Goal: Information Seeking & Learning: Get advice/opinions

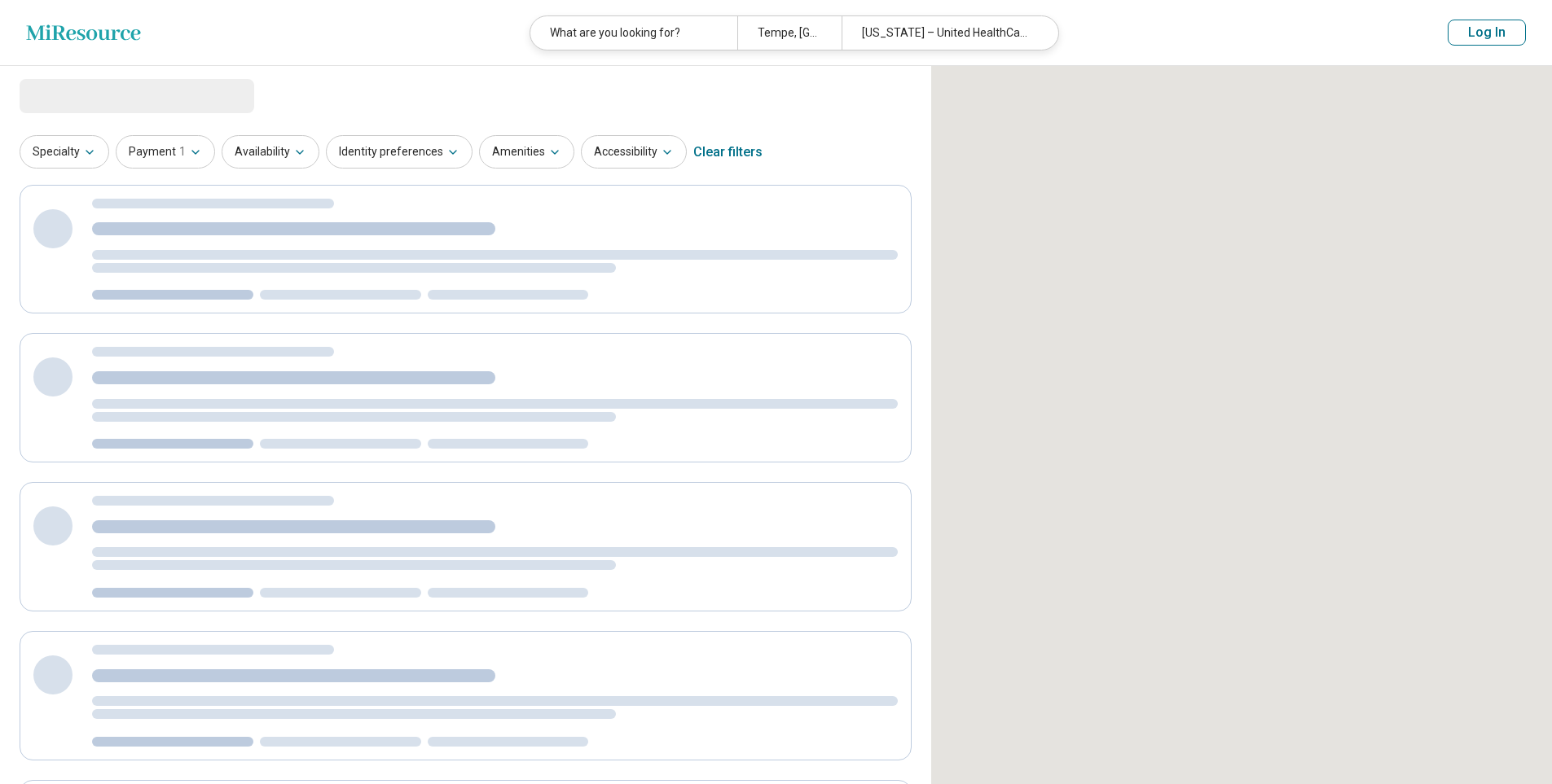
select select "***"
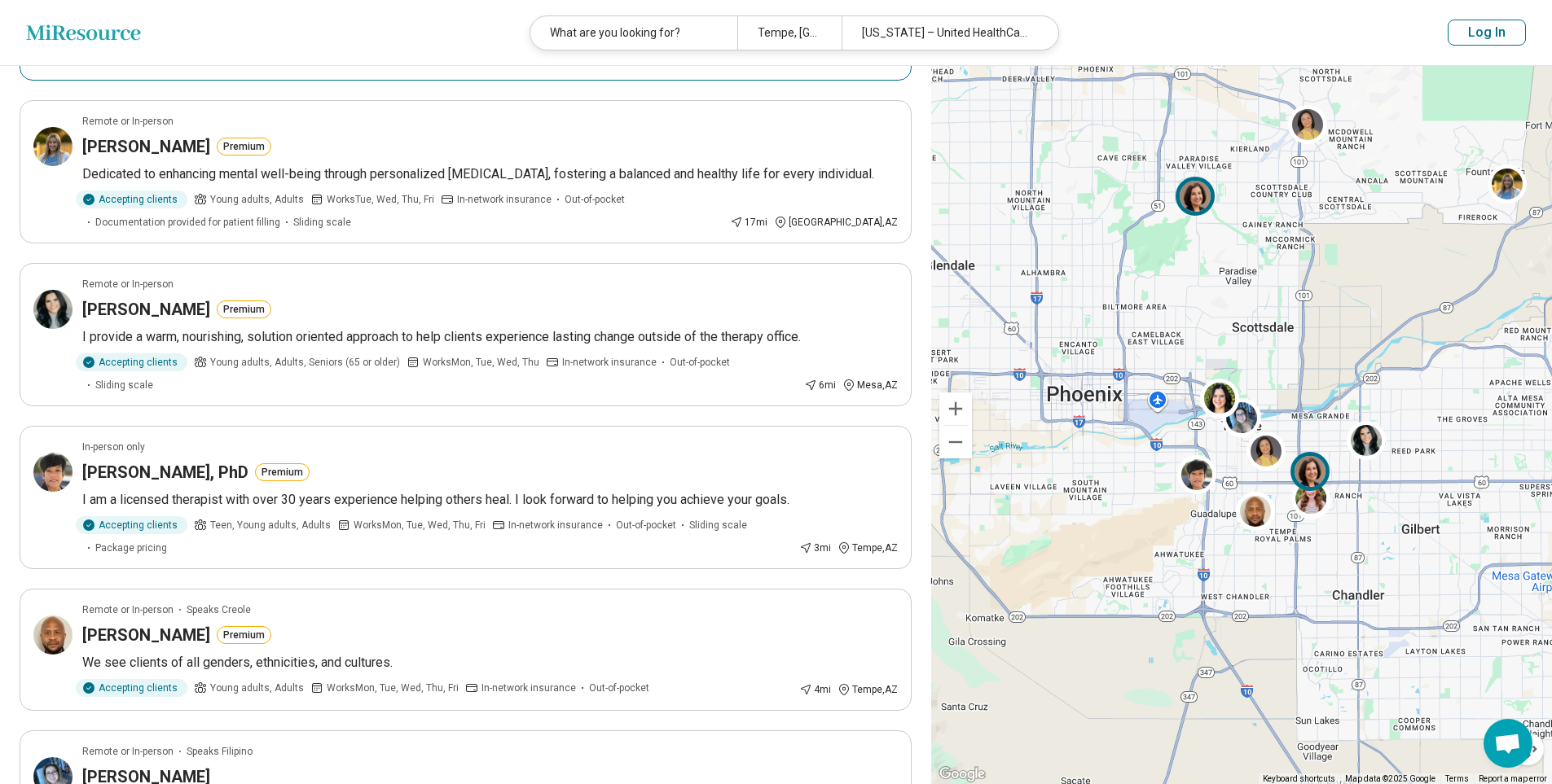
scroll to position [407, 0]
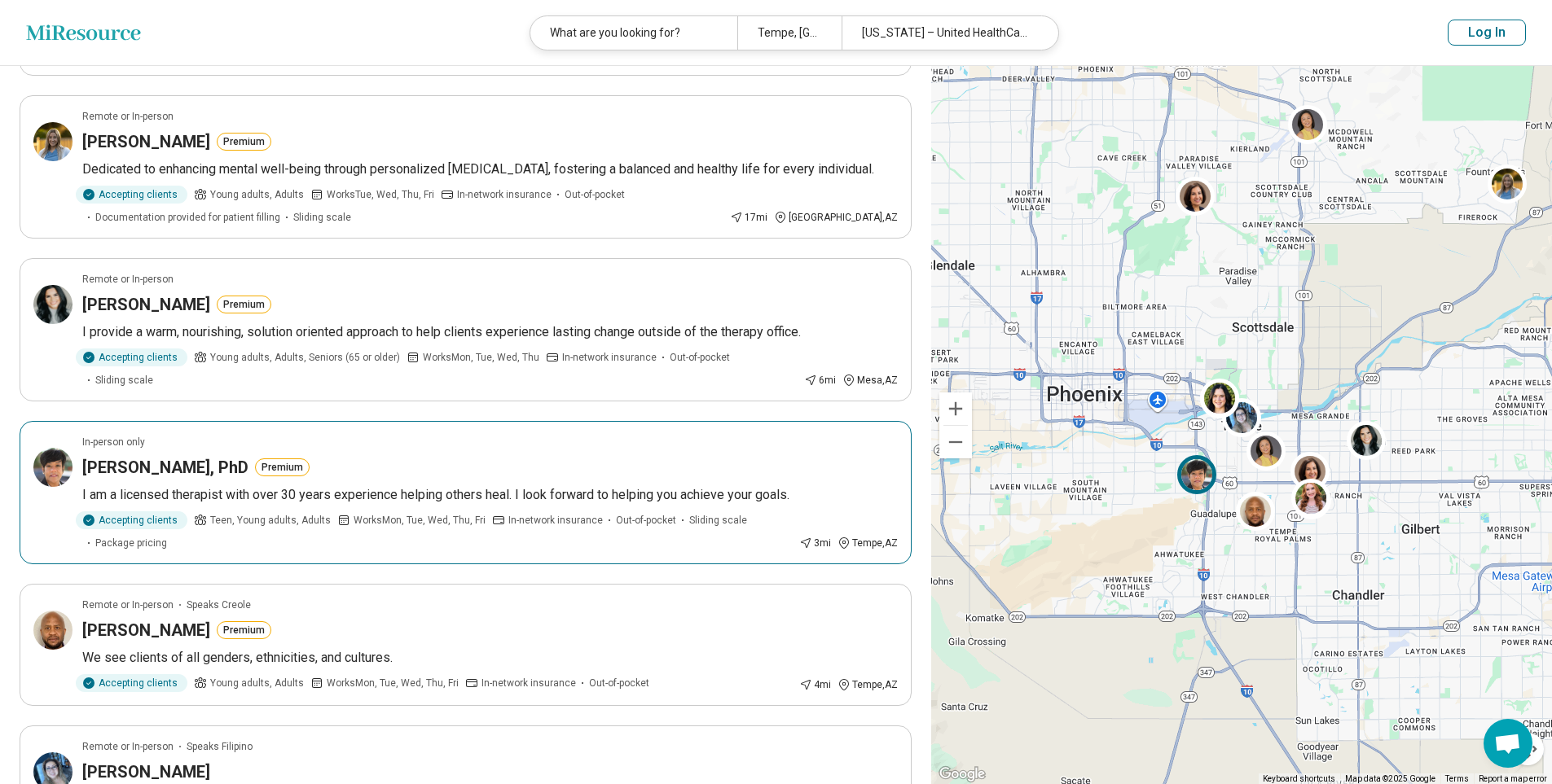
click at [197, 471] on h3 "[PERSON_NAME], PhD" at bounding box center [165, 468] width 166 height 23
click at [496, 486] on p "I am a licensed therapist with over 30 years experience helping others heal. I …" at bounding box center [489, 496] width 815 height 20
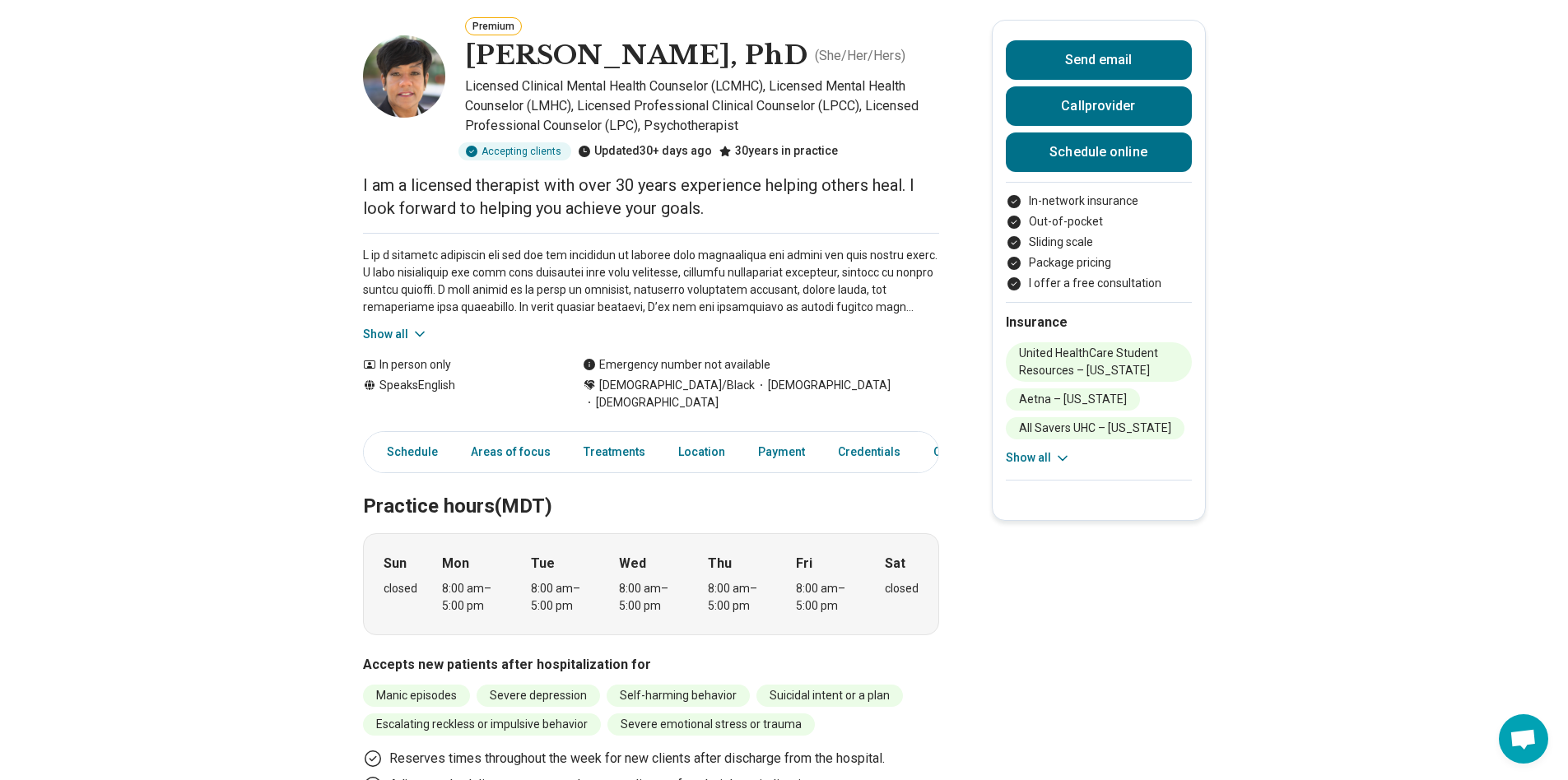
scroll to position [82, 0]
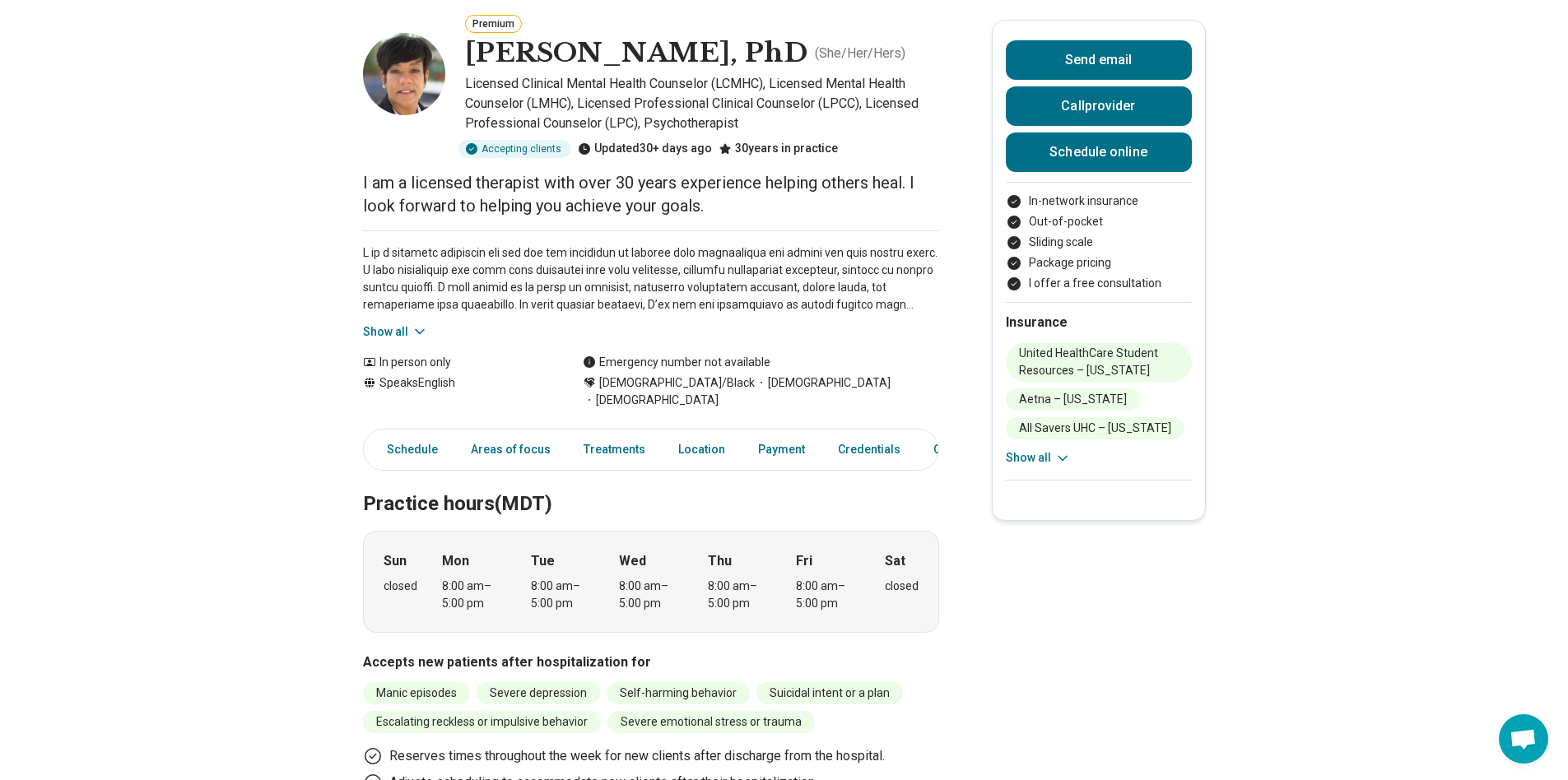
click at [406, 329] on button "Show all" at bounding box center [395, 331] width 65 height 17
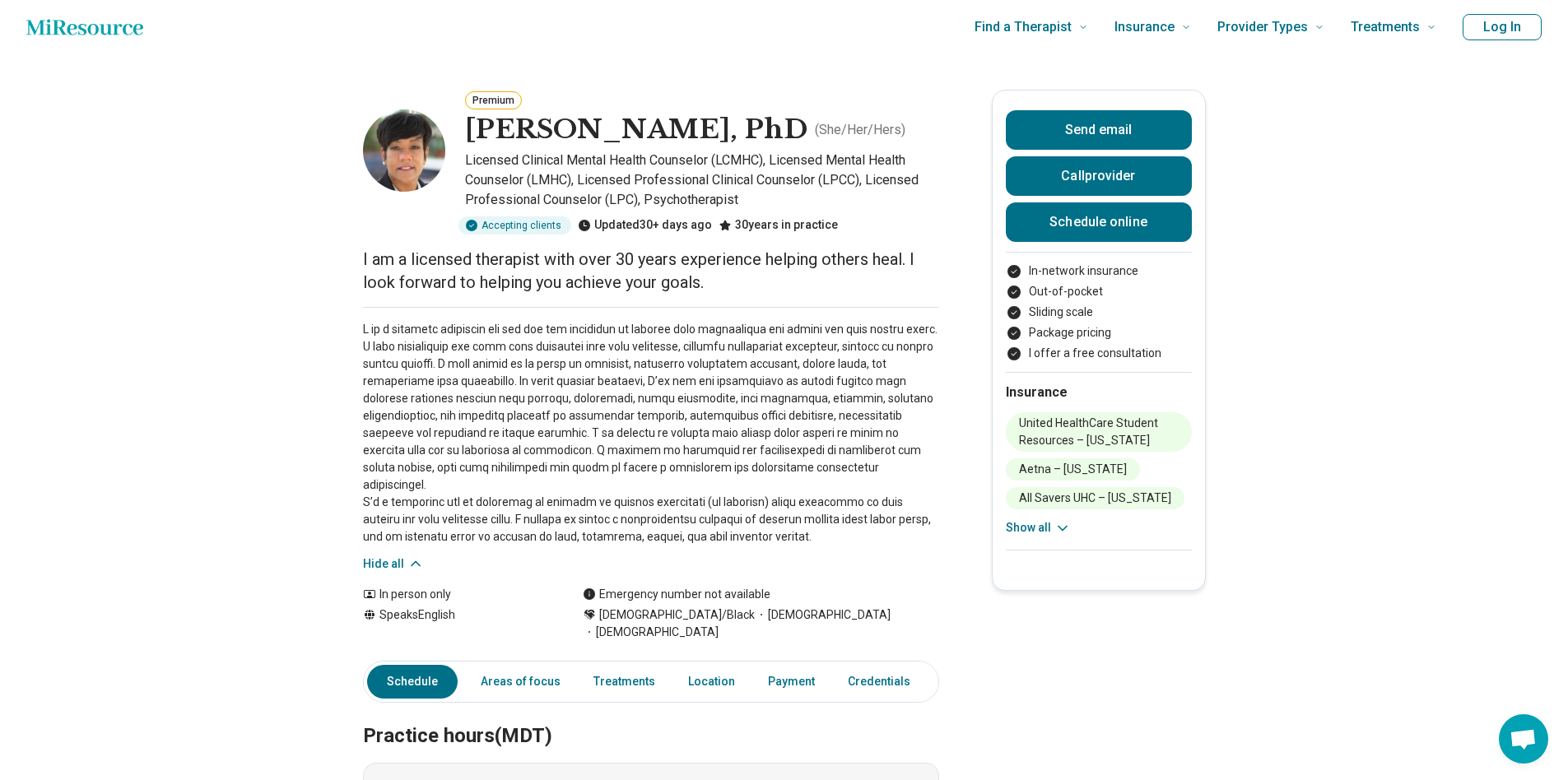
scroll to position [0, 0]
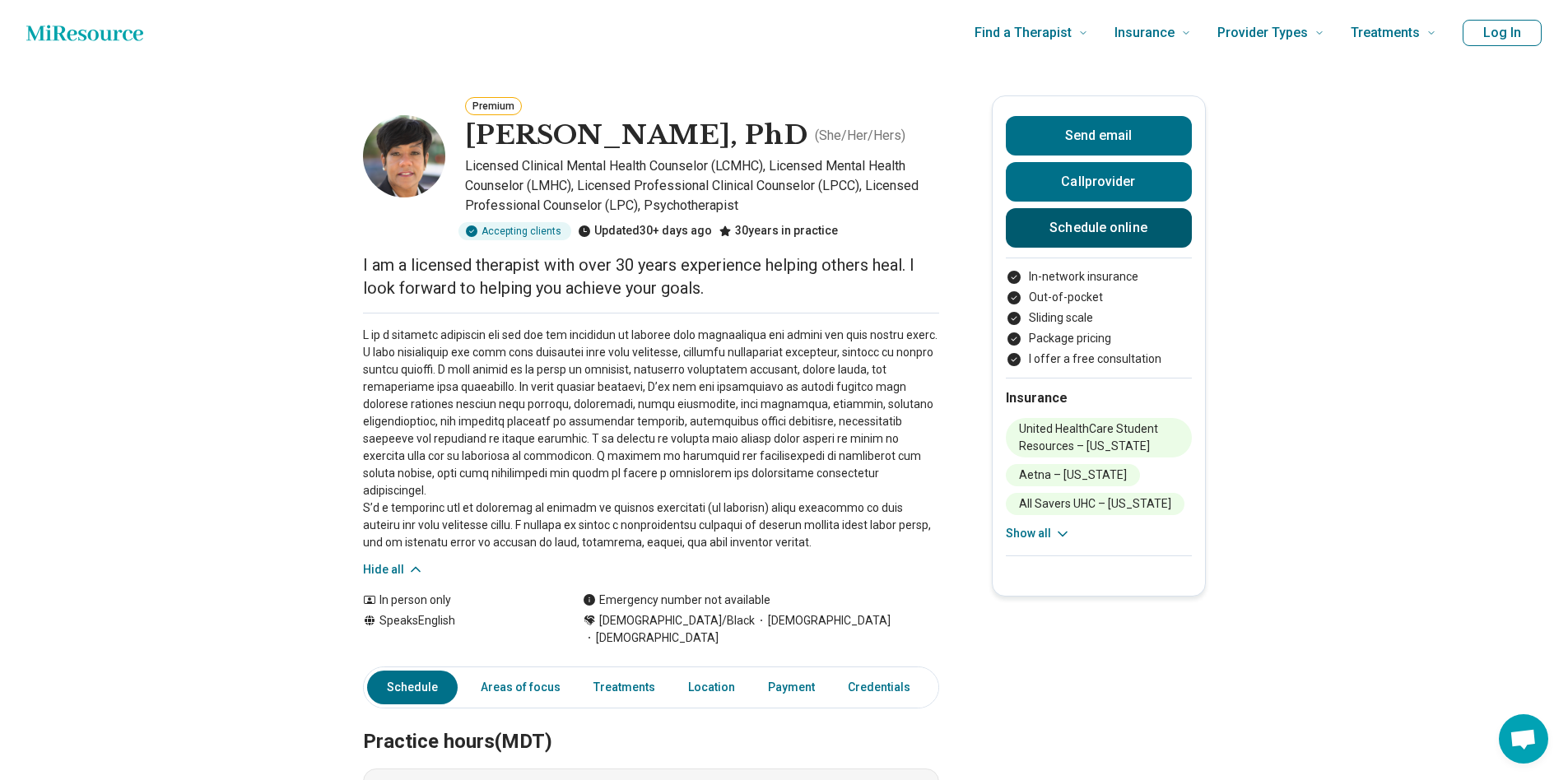
click at [1071, 225] on link "Schedule online" at bounding box center [1099, 228] width 186 height 40
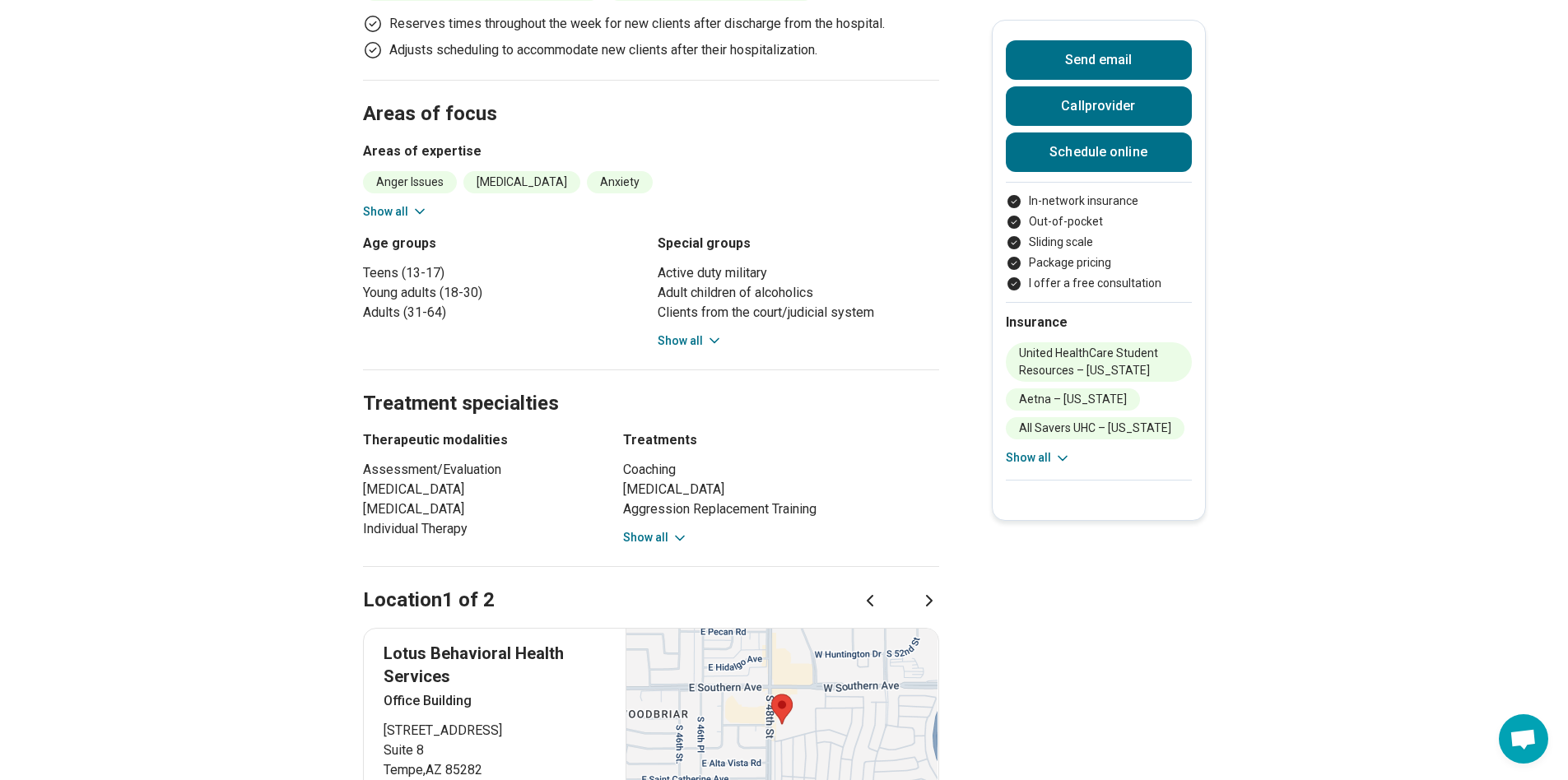
scroll to position [904, 0]
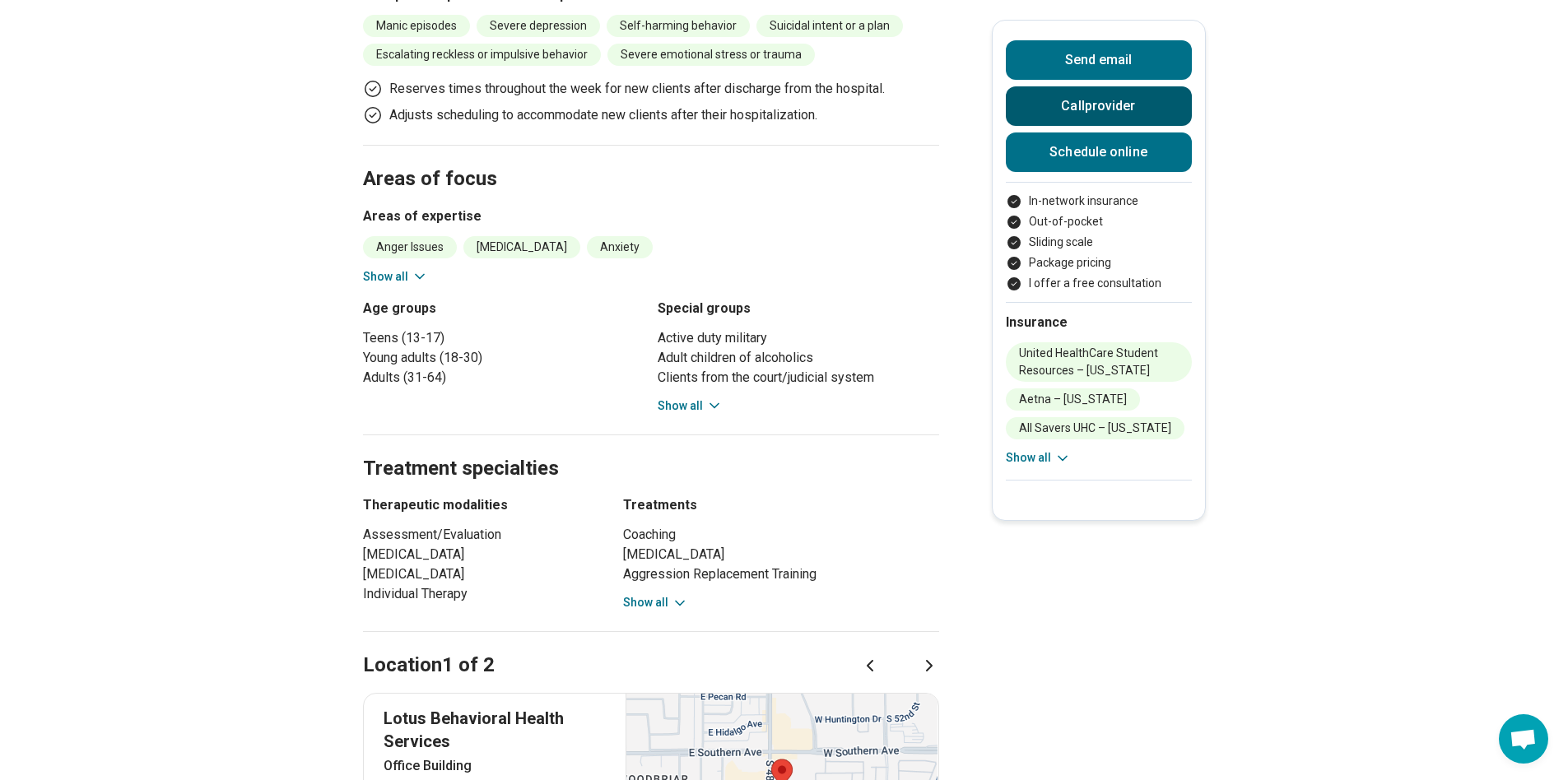
click at [1096, 116] on button "Call provider" at bounding box center [1099, 106] width 186 height 40
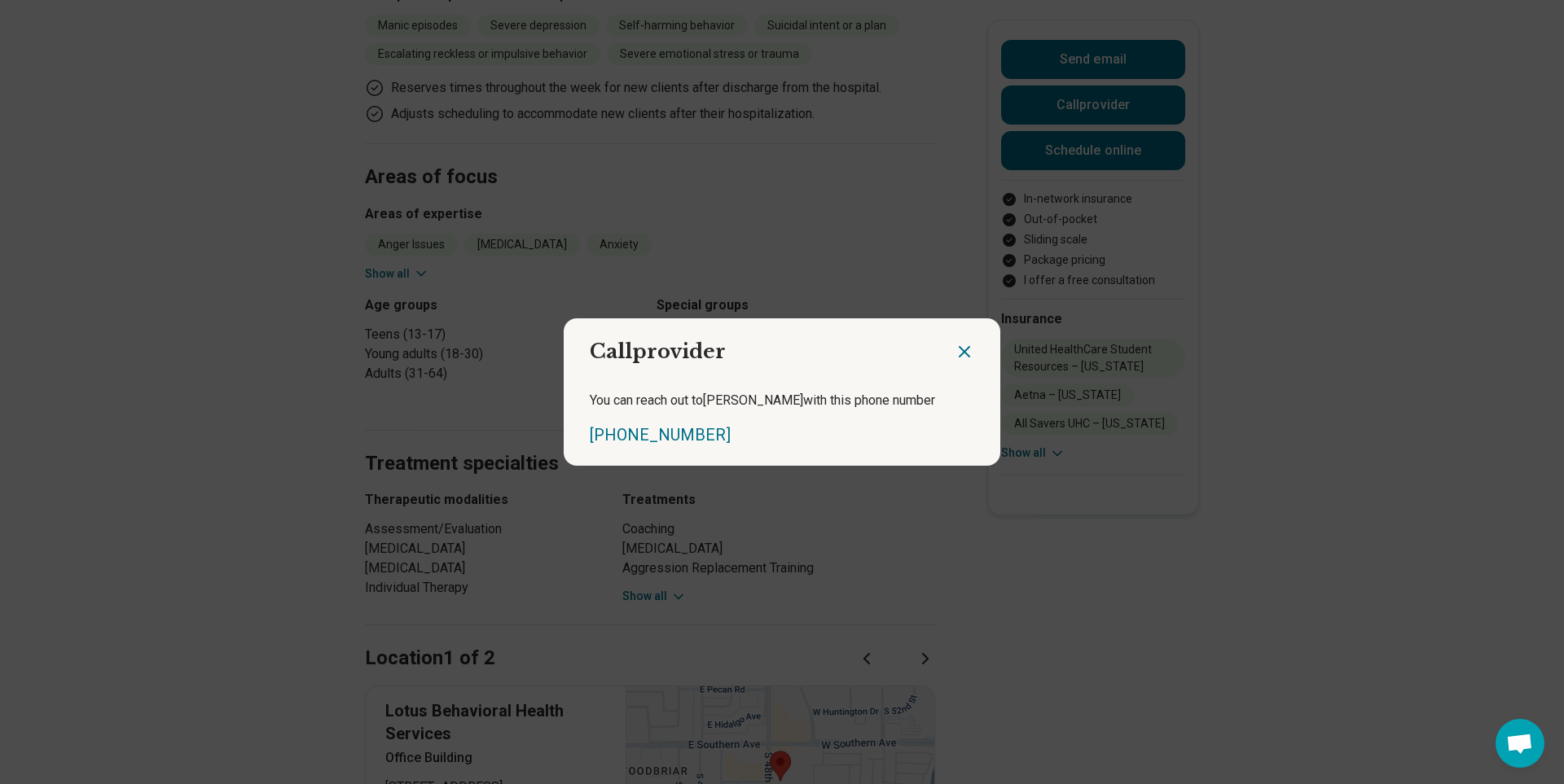
click at [955, 347] on icon "Close dialog" at bounding box center [965, 352] width 20 height 20
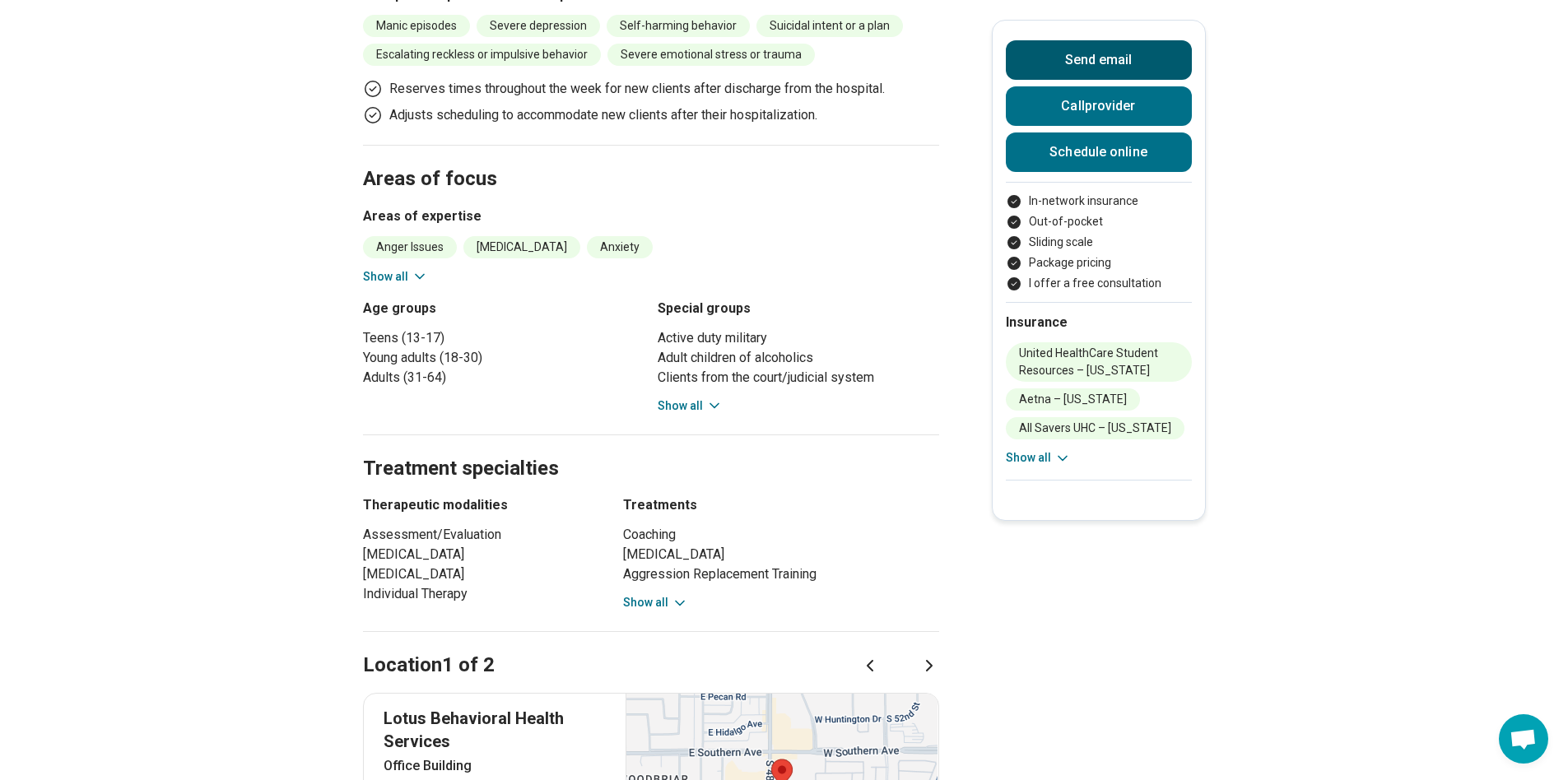
click at [1092, 61] on button "Send email" at bounding box center [1099, 60] width 186 height 40
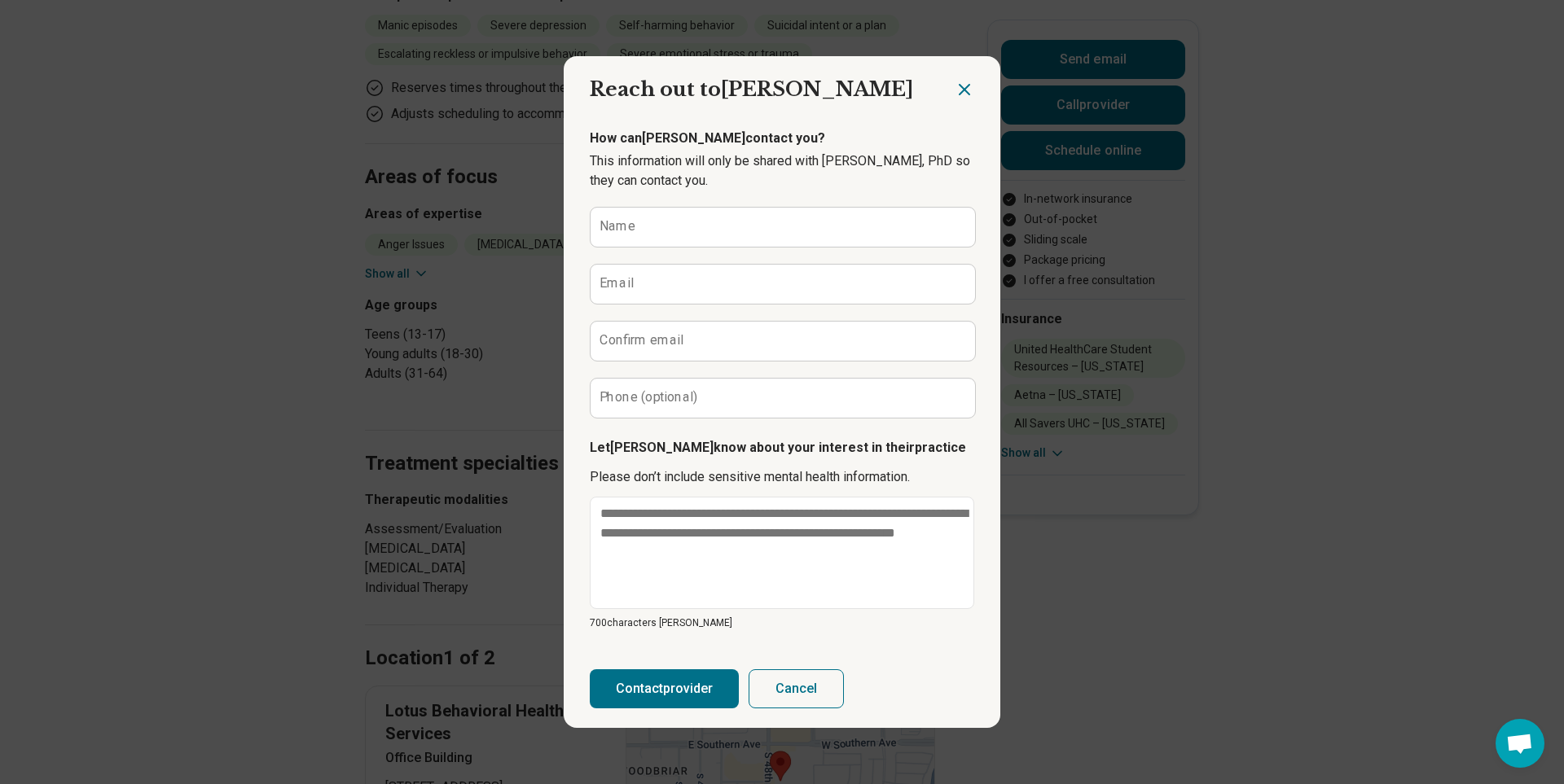
click at [962, 88] on icon "Close dialog" at bounding box center [965, 89] width 20 height 20
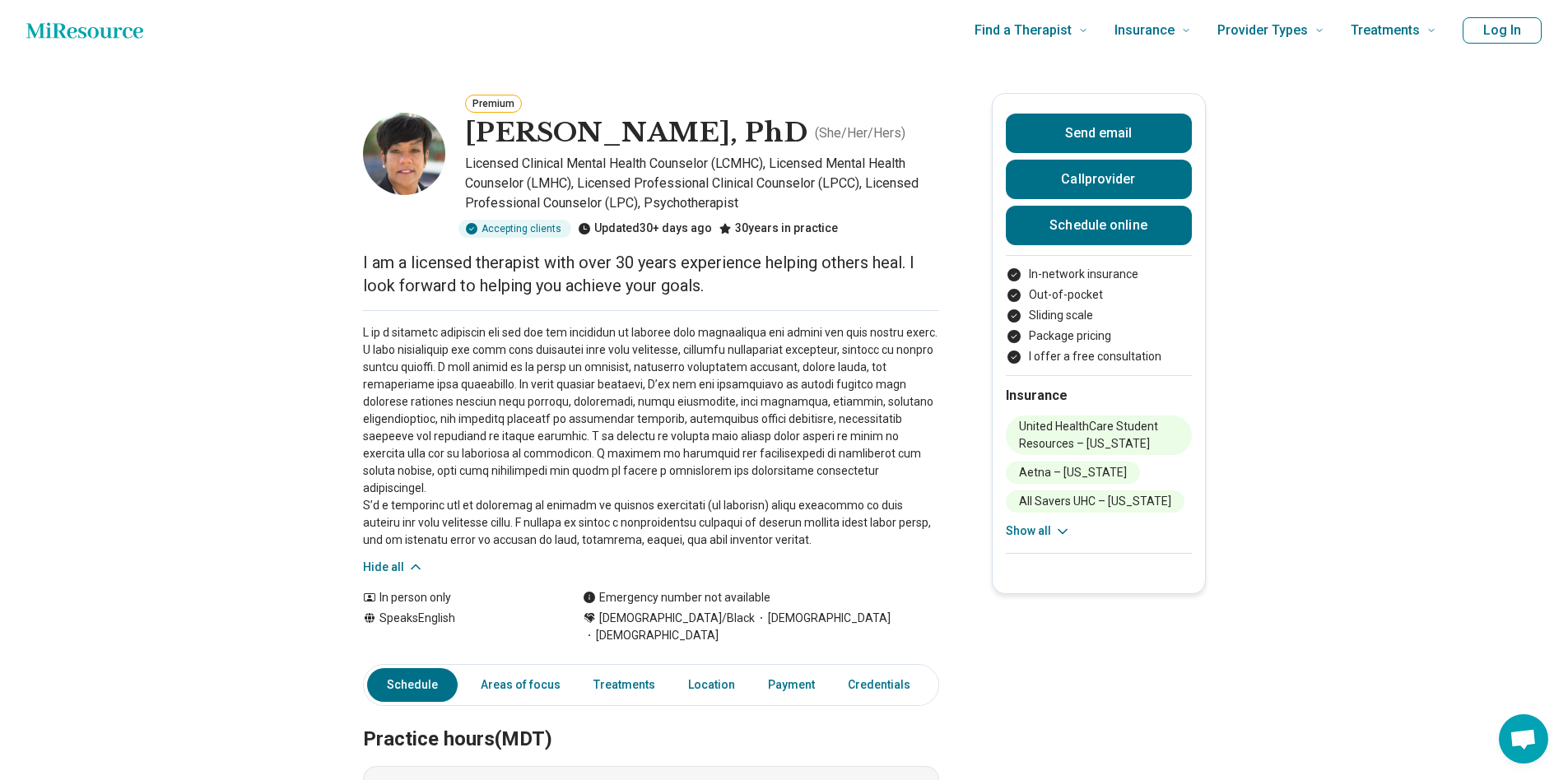
scroll to position [0, 0]
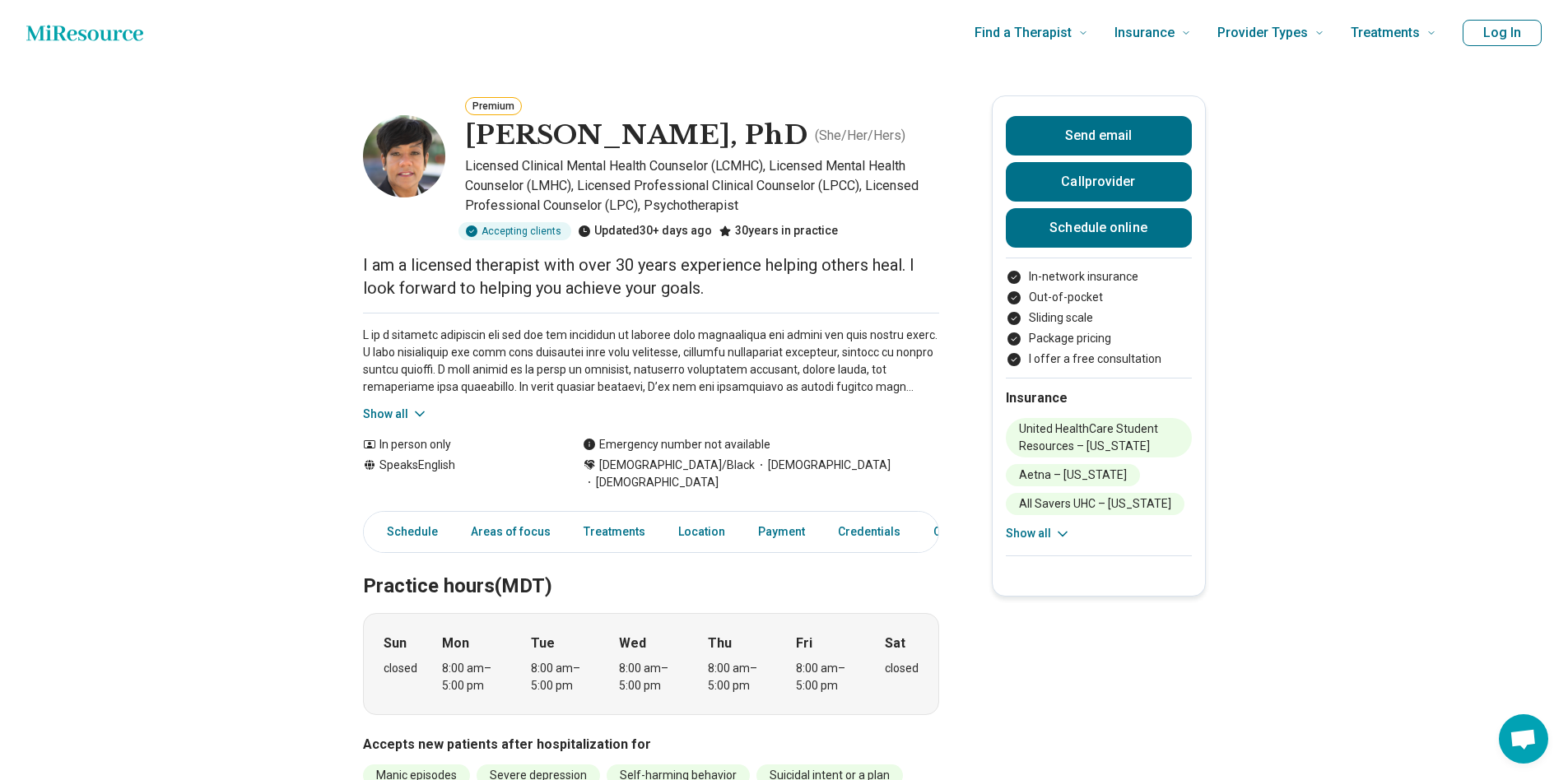
click at [405, 414] on button "Show all" at bounding box center [395, 414] width 65 height 17
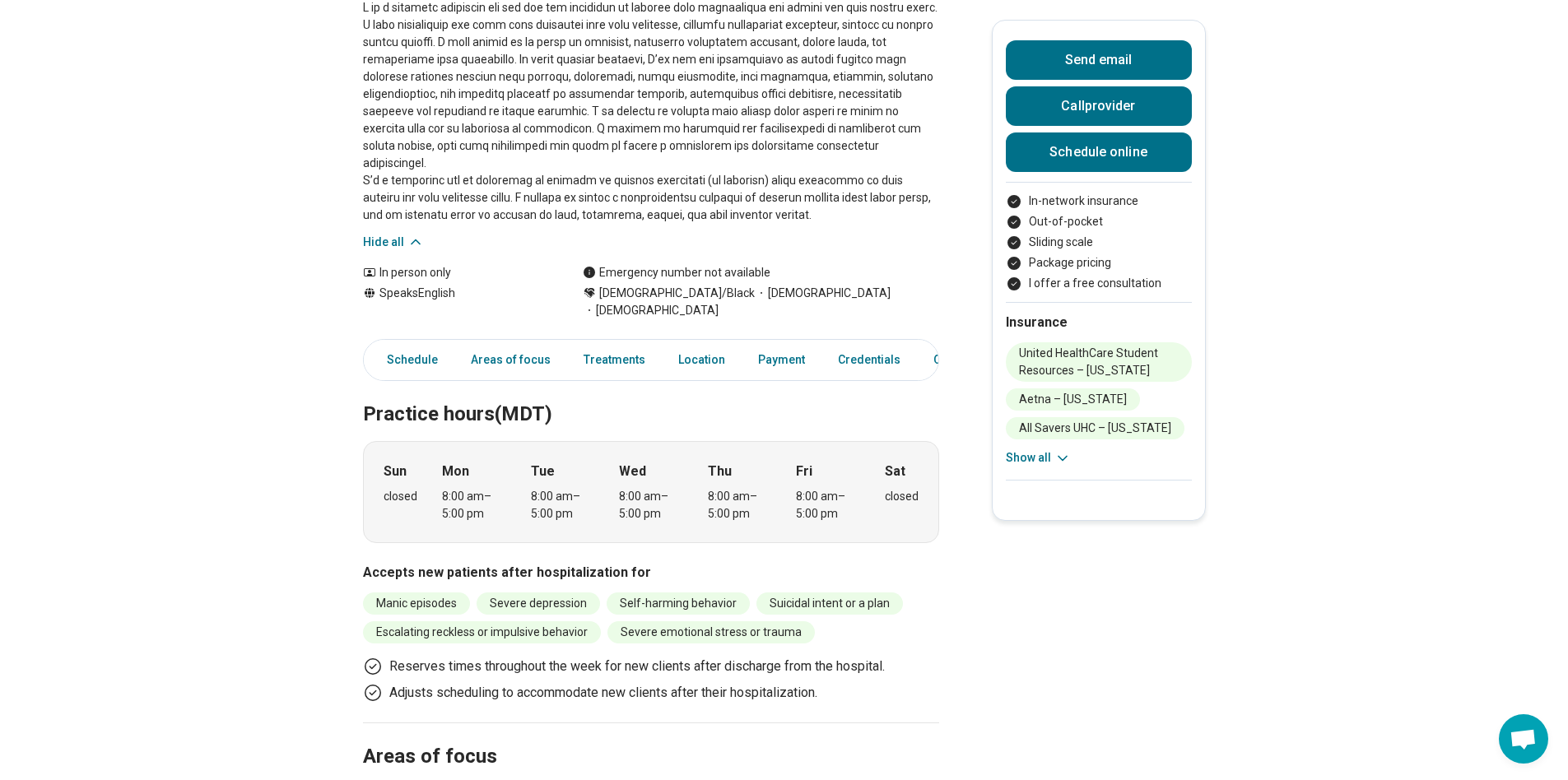
scroll to position [329, 0]
click at [595, 342] on link "Treatments" at bounding box center [614, 358] width 81 height 33
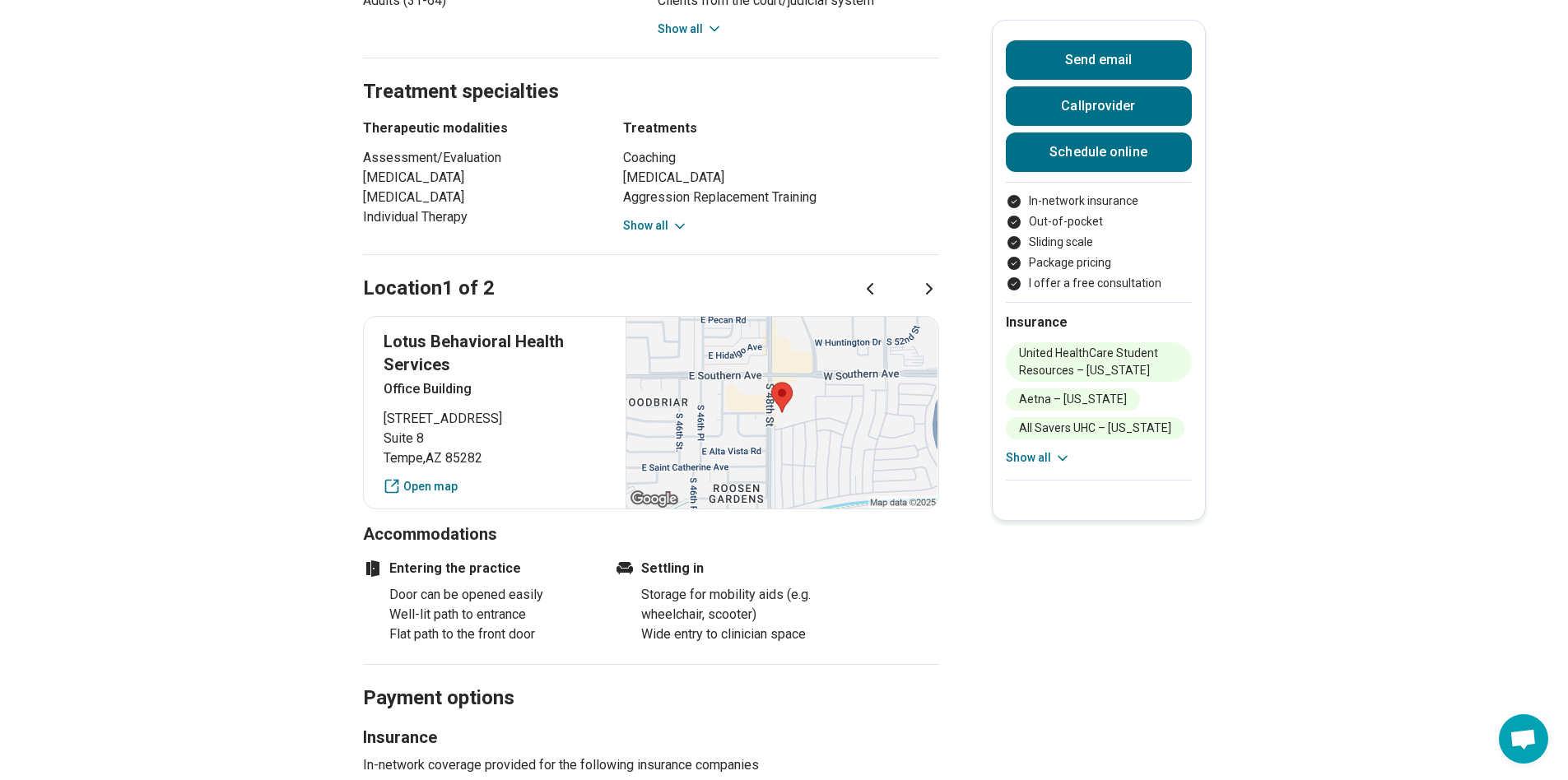
scroll to position [1286, 0]
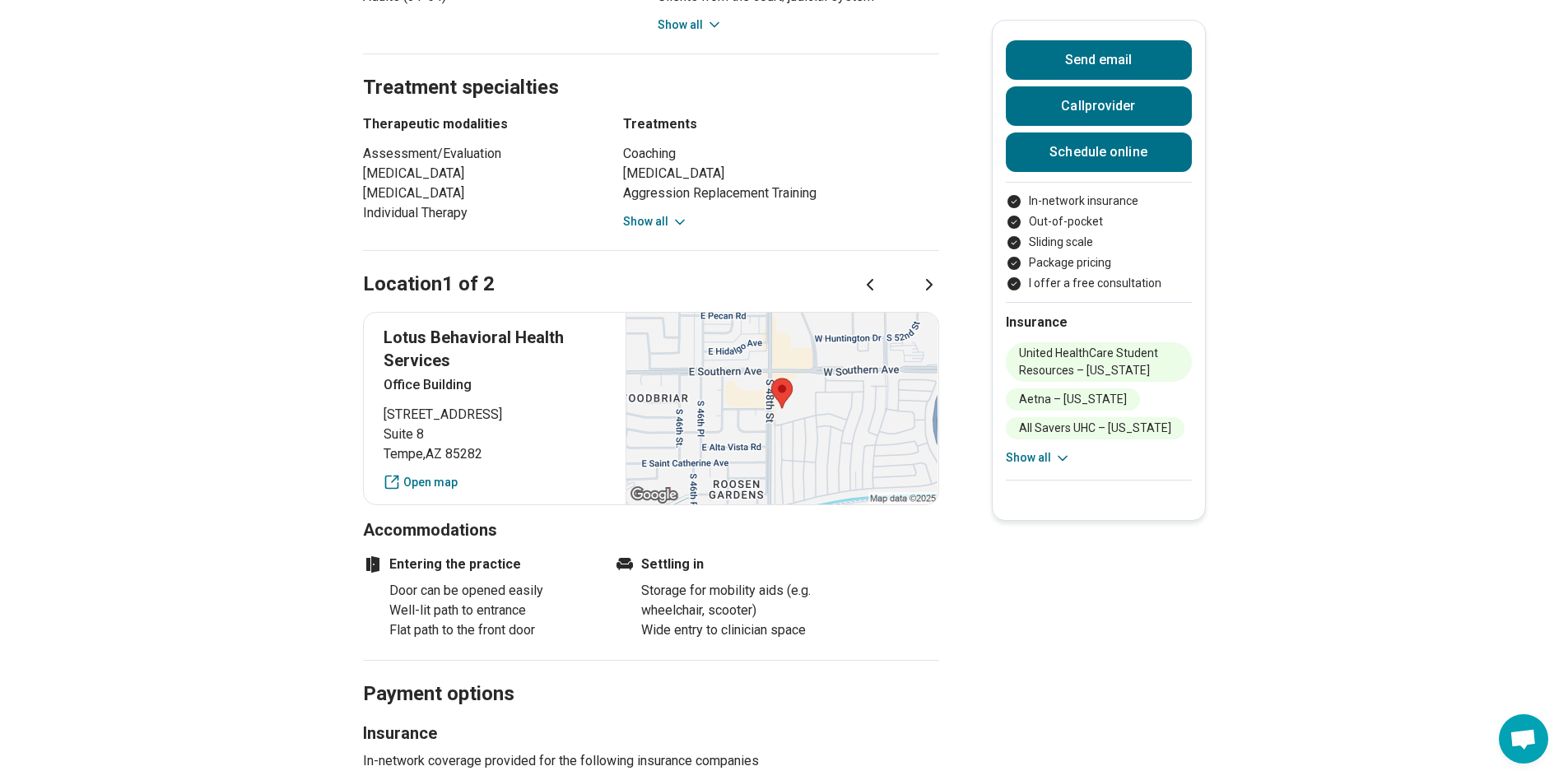
click at [653, 176] on div "Coaching Cognitive Restructuring Aggression Replacement Training Culturally-Sen…" at bounding box center [780, 188] width 316 height 87
click at [653, 213] on button "Show all" at bounding box center [655, 221] width 65 height 17
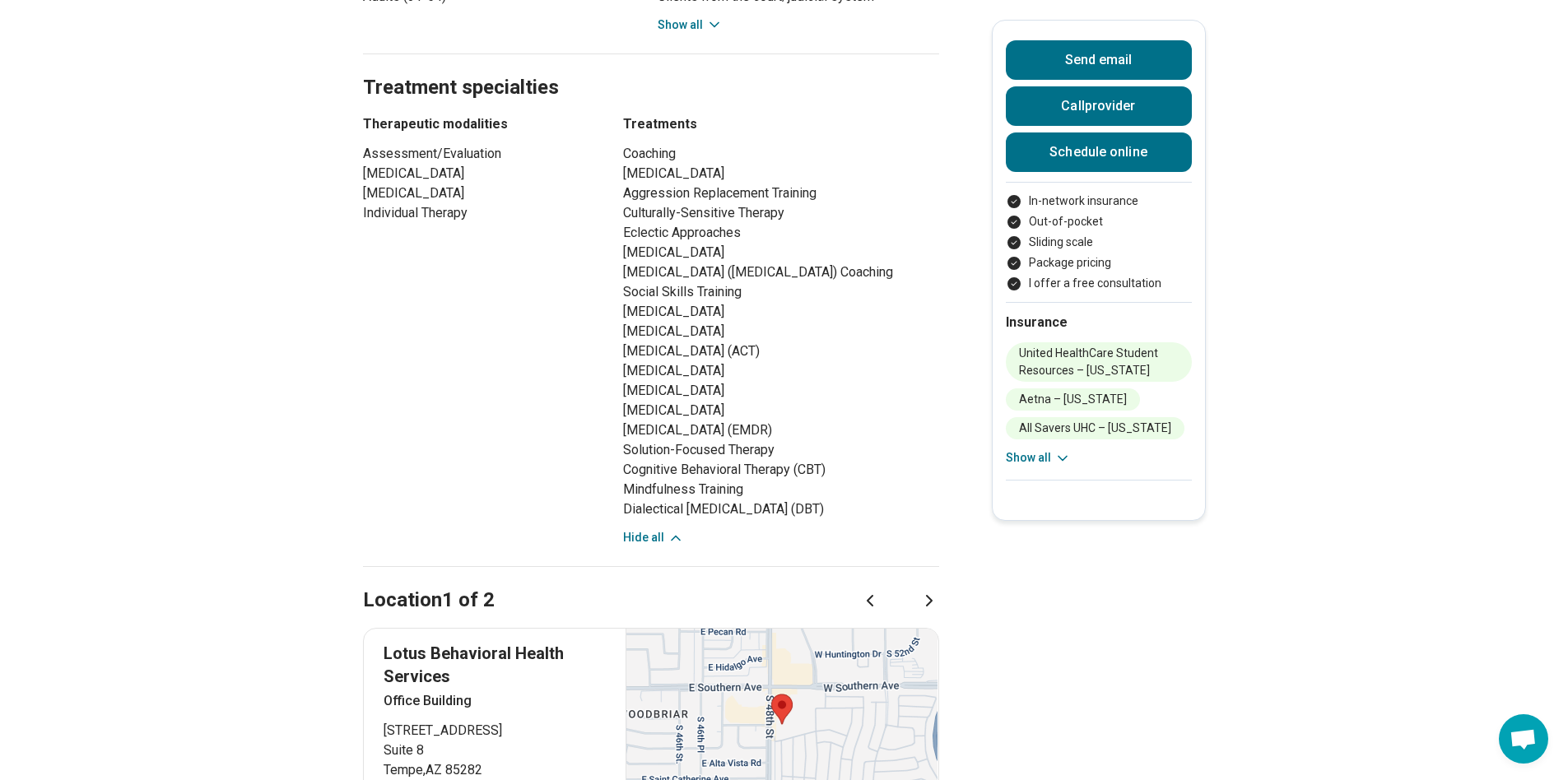
drag, startPoint x: 710, startPoint y: 422, endPoint x: 809, endPoint y: 417, distance: 99.1
click at [808, 420] on li "[MEDICAL_DATA] (EMDR)" at bounding box center [780, 430] width 316 height 20
drag, startPoint x: 823, startPoint y: 418, endPoint x: 908, endPoint y: 407, distance: 85.7
click at [908, 420] on li "[MEDICAL_DATA] (EMDR)" at bounding box center [780, 430] width 316 height 20
click at [904, 420] on li "[MEDICAL_DATA] (EMDR)" at bounding box center [780, 430] width 316 height 20
